Goal: Transaction & Acquisition: Subscribe to service/newsletter

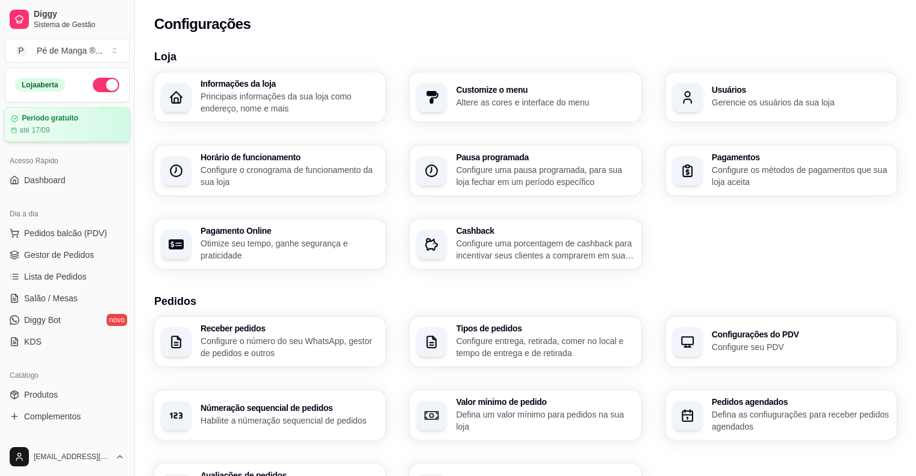
click at [55, 124] on div "Período gratuito até 17/09" at bounding box center [67, 124] width 113 height 21
